Goal: Information Seeking & Learning: Learn about a topic

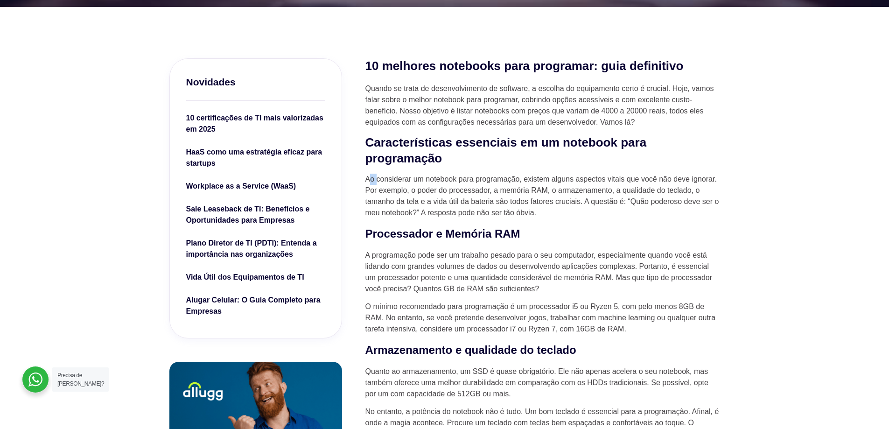
drag, startPoint x: 370, startPoint y: 184, endPoint x: 434, endPoint y: 174, distance: 64.3
click at [415, 175] on p "Ao considerar um notebook para programação, existem alguns aspectos vitais que …" at bounding box center [542, 196] width 355 height 45
drag, startPoint x: 558, startPoint y: 182, endPoint x: 668, endPoint y: 177, distance: 109.3
click at [664, 177] on p "Ao considerar um notebook para programação, existem alguns aspectos vitais que …" at bounding box center [542, 196] width 355 height 45
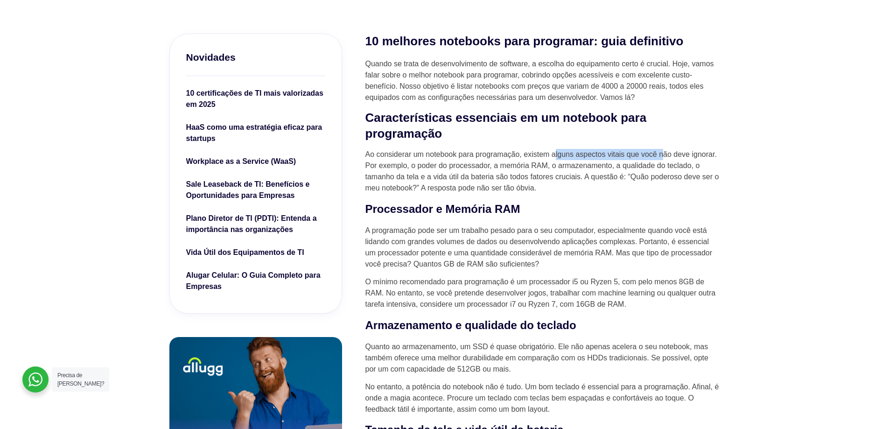
scroll to position [280, 0]
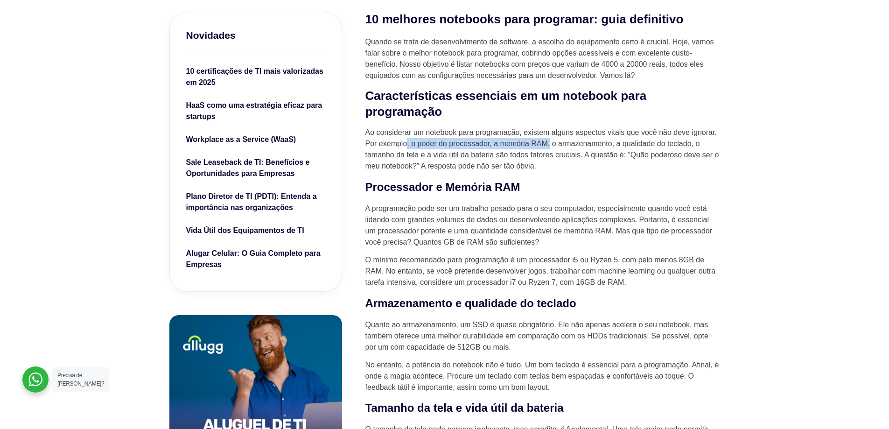
drag, startPoint x: 407, startPoint y: 146, endPoint x: 549, endPoint y: 143, distance: 141.9
click at [549, 143] on p "Ao considerar um notebook para programação, existem alguns aspectos vitais que …" at bounding box center [542, 149] width 355 height 45
drag, startPoint x: 453, startPoint y: 154, endPoint x: 520, endPoint y: 153, distance: 67.2
click at [520, 153] on p "Ao considerar um notebook para programação, existem alguns aspectos vitais que …" at bounding box center [542, 149] width 355 height 45
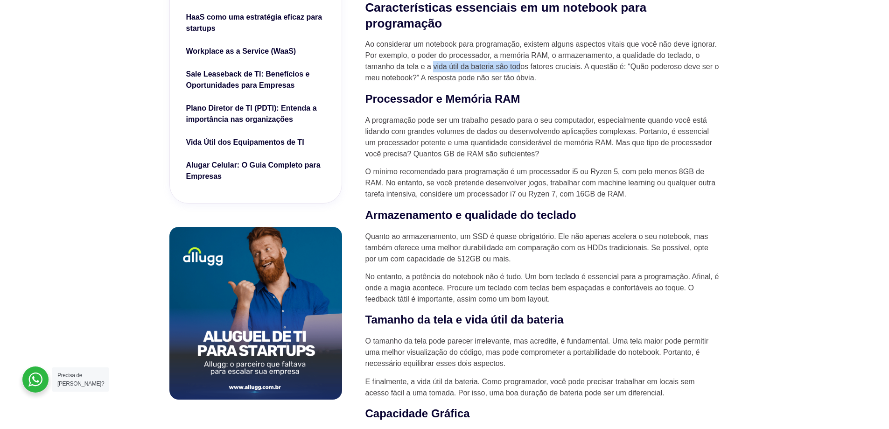
scroll to position [373, 0]
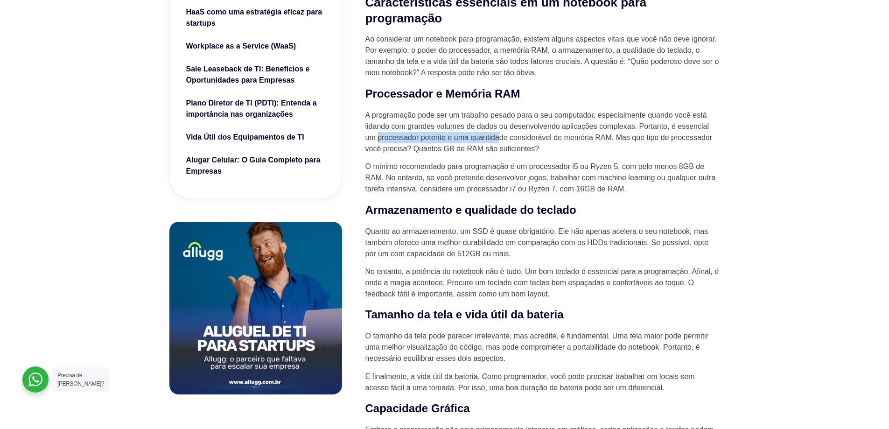
drag, startPoint x: 377, startPoint y: 138, endPoint x: 499, endPoint y: 139, distance: 122.2
click at [499, 139] on p "A programação pode ser um trabalho pesado para o seu computador, especialmente …" at bounding box center [542, 132] width 355 height 45
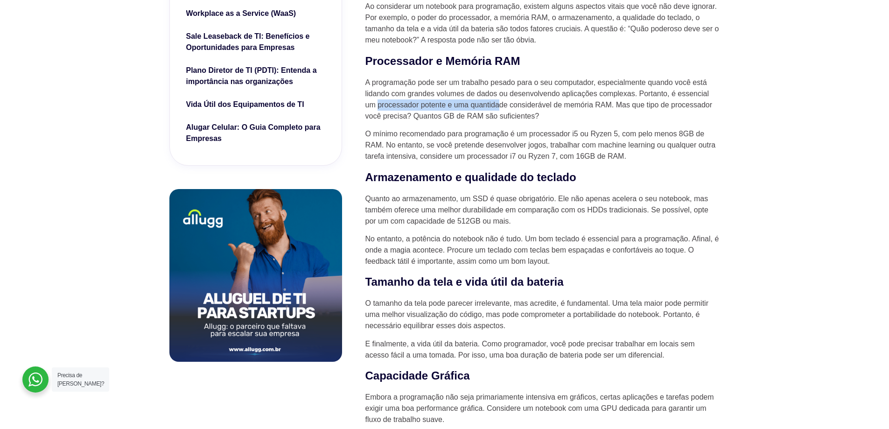
scroll to position [420, 0]
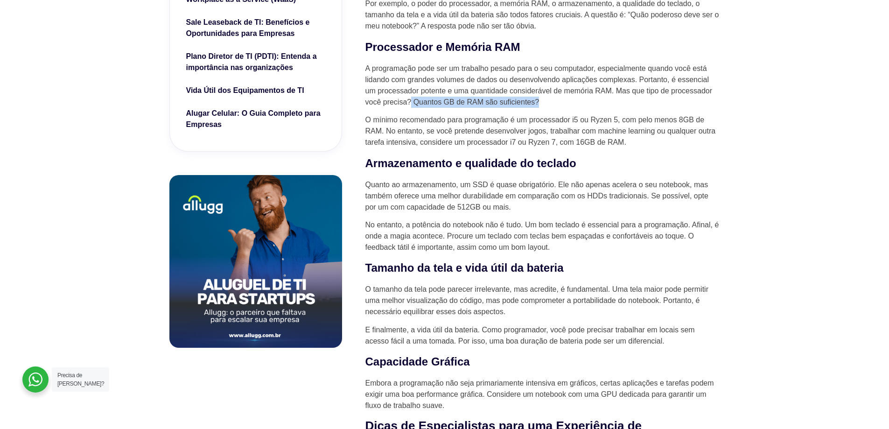
drag, startPoint x: 412, startPoint y: 105, endPoint x: 570, endPoint y: 100, distance: 157.8
click at [570, 100] on p "A programação pode ser um trabalho pesado para o seu computador, especialmente …" at bounding box center [542, 85] width 355 height 45
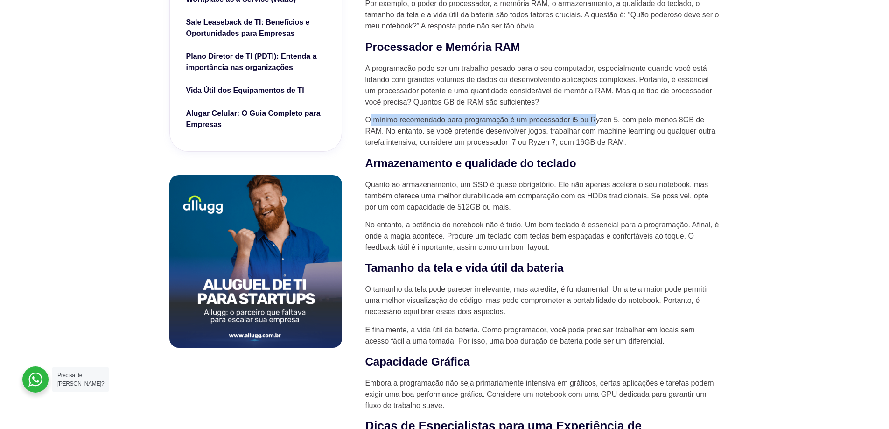
drag, startPoint x: 369, startPoint y: 123, endPoint x: 593, endPoint y: 115, distance: 225.0
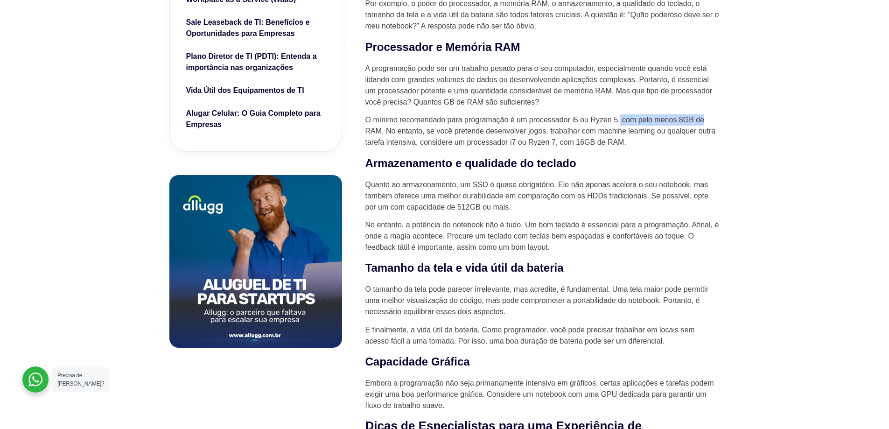
drag, startPoint x: 621, startPoint y: 122, endPoint x: 714, endPoint y: 113, distance: 93.7
drag, startPoint x: 393, startPoint y: 133, endPoint x: 406, endPoint y: 133, distance: 13.1
click at [406, 133] on p "O mínimo recomendado para programação é um processador i5 ou Ryzen 5, com pelo …" at bounding box center [542, 131] width 355 height 34
drag, startPoint x: 444, startPoint y: 133, endPoint x: 725, endPoint y: 135, distance: 281.3
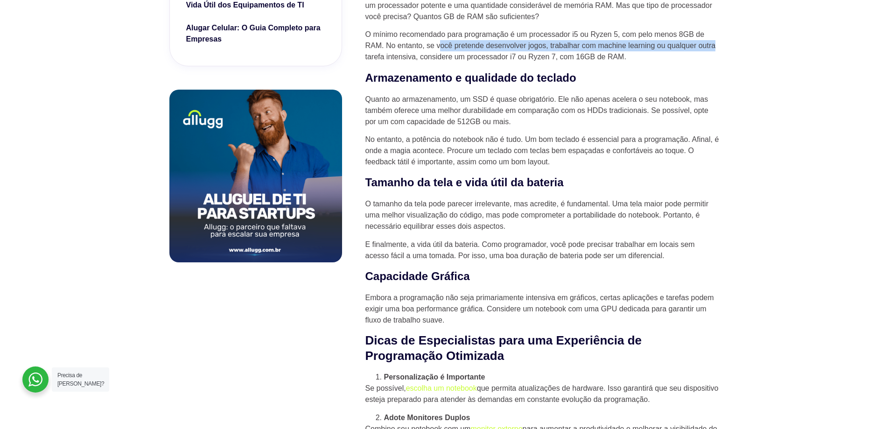
scroll to position [513, 0]
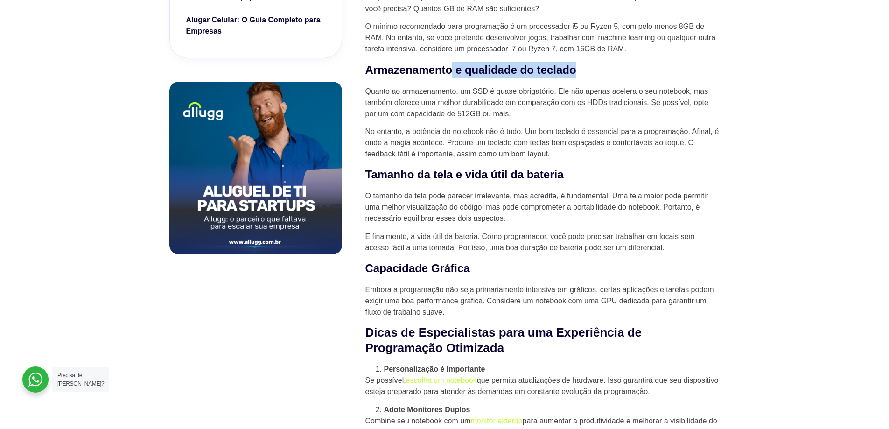
drag, startPoint x: 466, startPoint y: 76, endPoint x: 621, endPoint y: 75, distance: 154.9
click at [621, 75] on h3 "Armazenamento e qualidade do teclado" at bounding box center [542, 70] width 355 height 17
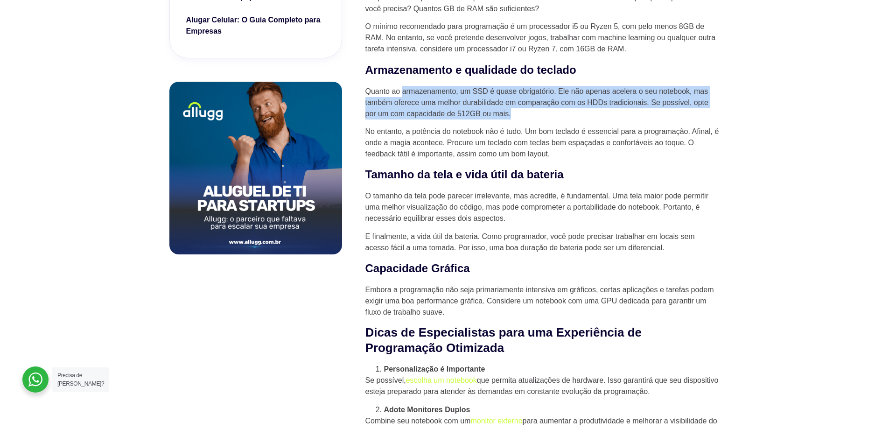
drag, startPoint x: 404, startPoint y: 98, endPoint x: 522, endPoint y: 119, distance: 119.8
click at [522, 119] on p "Quanto ao armazenamento, um SSD é quase obrigatório. Ele não apenas acelera o s…" at bounding box center [542, 103] width 355 height 34
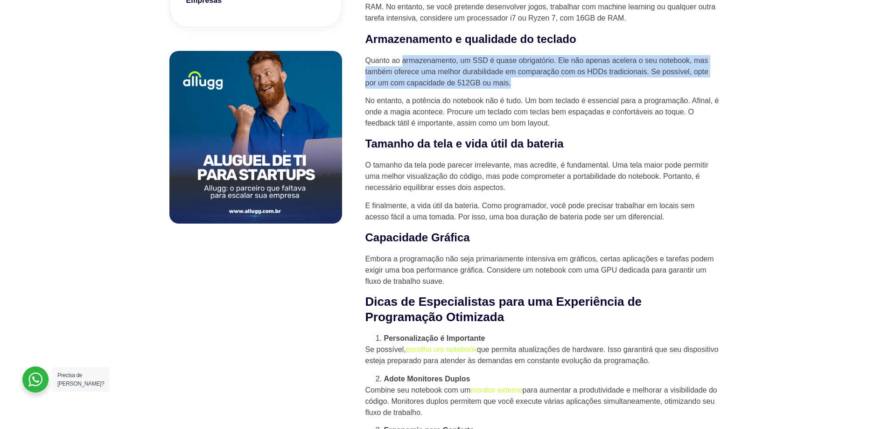
scroll to position [560, 0]
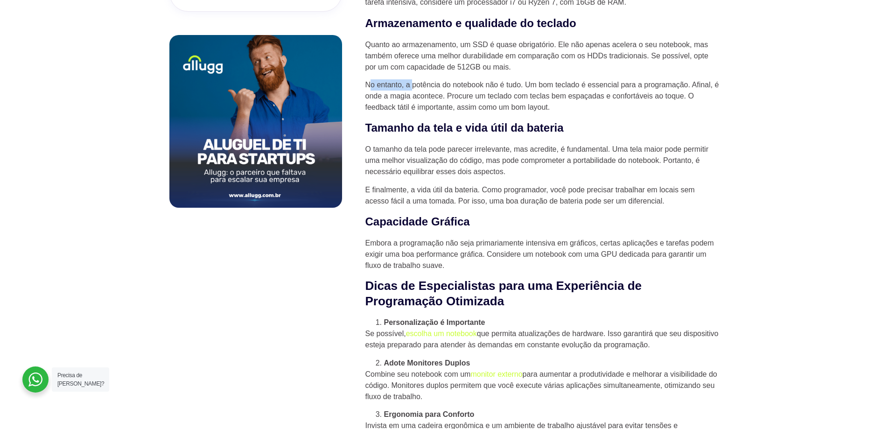
drag, startPoint x: 368, startPoint y: 84, endPoint x: 413, endPoint y: 84, distance: 44.8
click at [413, 84] on p "No entanto, a potência do notebook não é tudo. Um bom teclado é essencial para …" at bounding box center [542, 96] width 355 height 34
drag, startPoint x: 523, startPoint y: 86, endPoint x: 733, endPoint y: 80, distance: 210.5
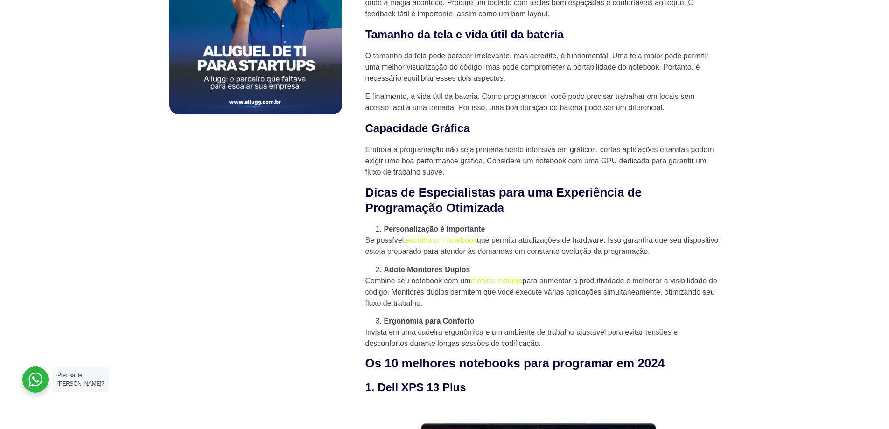
scroll to position [700, 0]
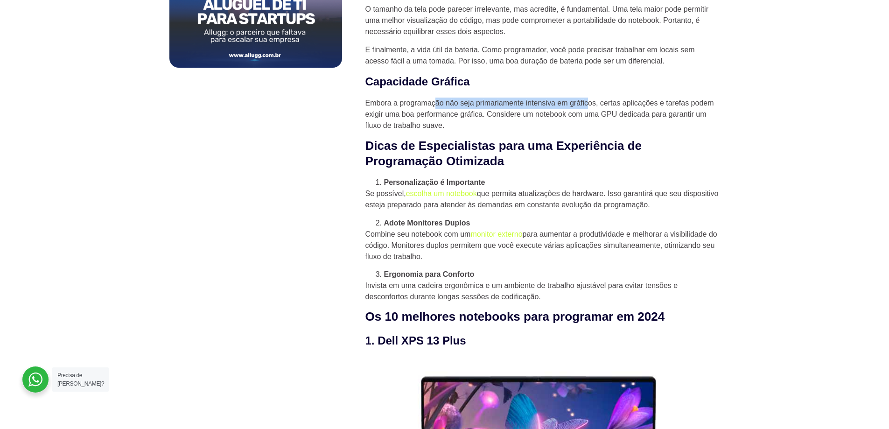
drag, startPoint x: 434, startPoint y: 109, endPoint x: 587, endPoint y: 98, distance: 153.8
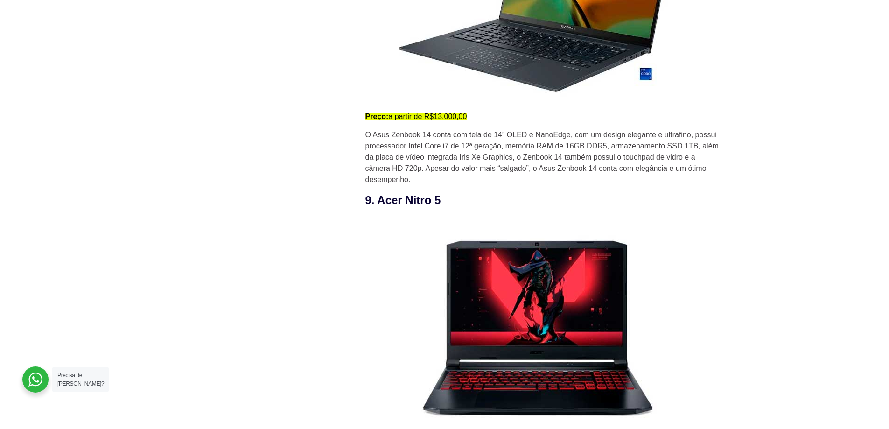
scroll to position [3453, 0]
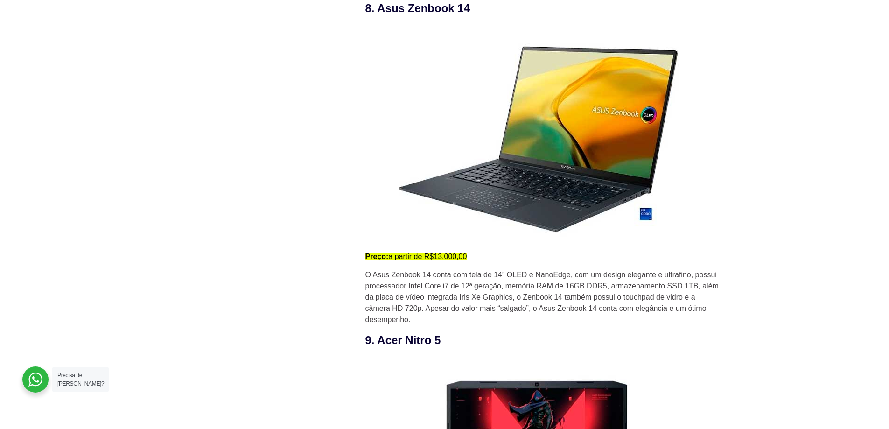
drag, startPoint x: 477, startPoint y: 10, endPoint x: 377, endPoint y: 16, distance: 100.5
click at [377, 16] on h3 "8. Asus Zenbook 14" at bounding box center [542, 8] width 355 height 17
copy h3 "Asus Zenbook 14"
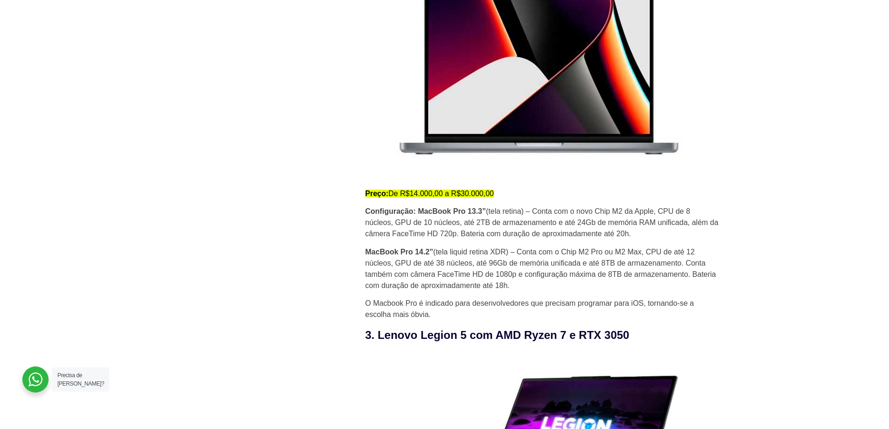
scroll to position [1353, 0]
